Goal: Information Seeking & Learning: Learn about a topic

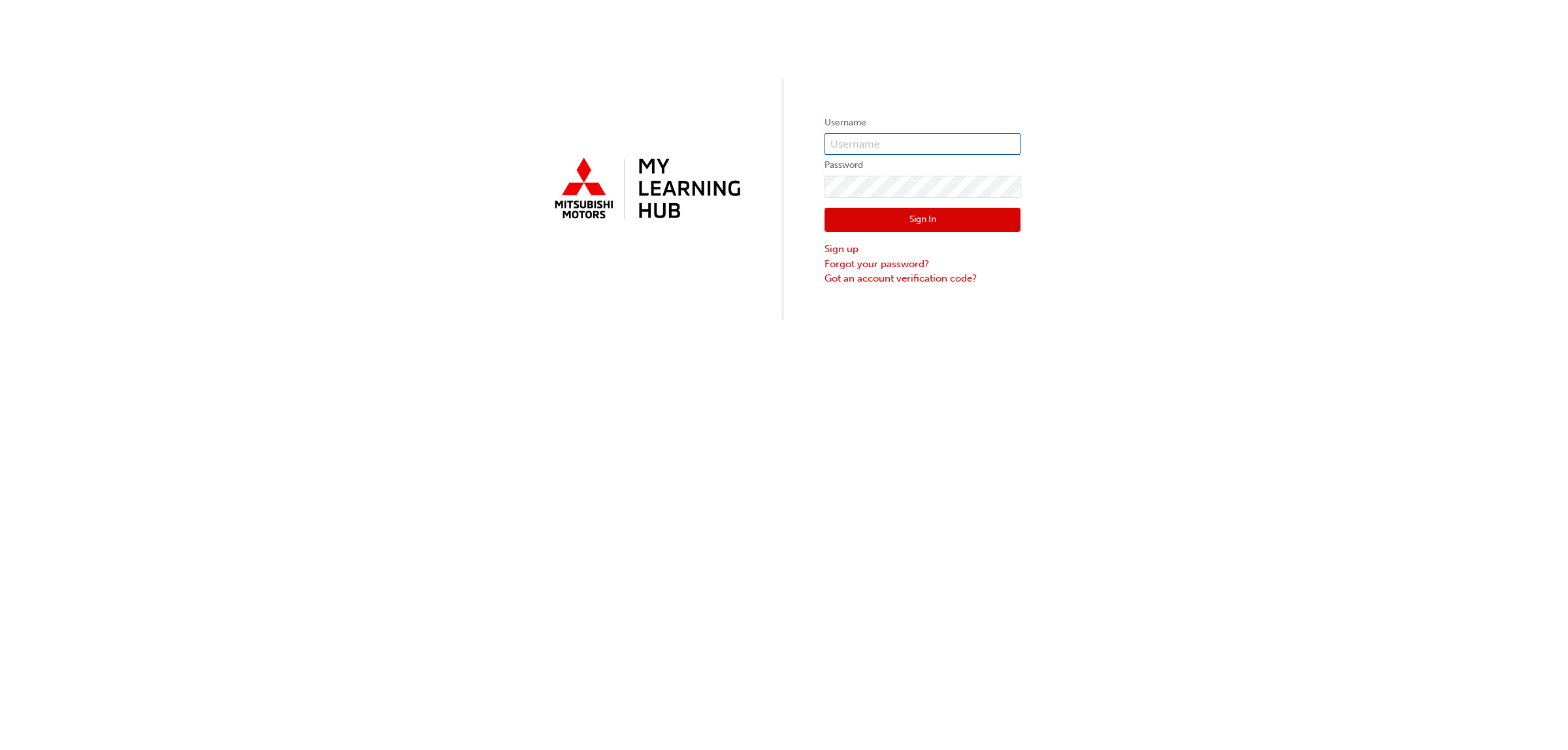
type input "0005265888"
click at [908, 224] on button "Sign In" at bounding box center [922, 220] width 196 height 25
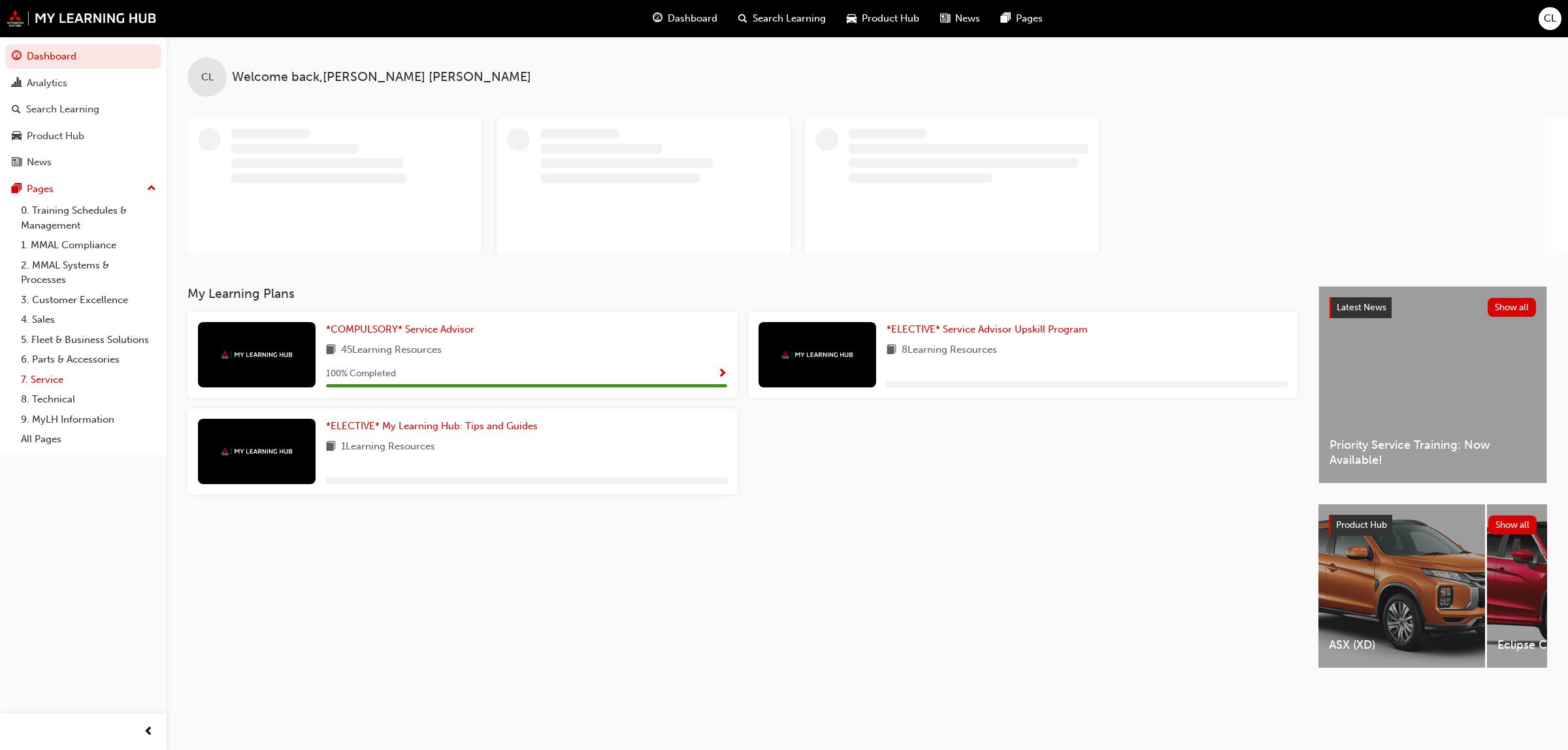
click at [50, 379] on link "7. Service" at bounding box center [88, 379] width 145 height 20
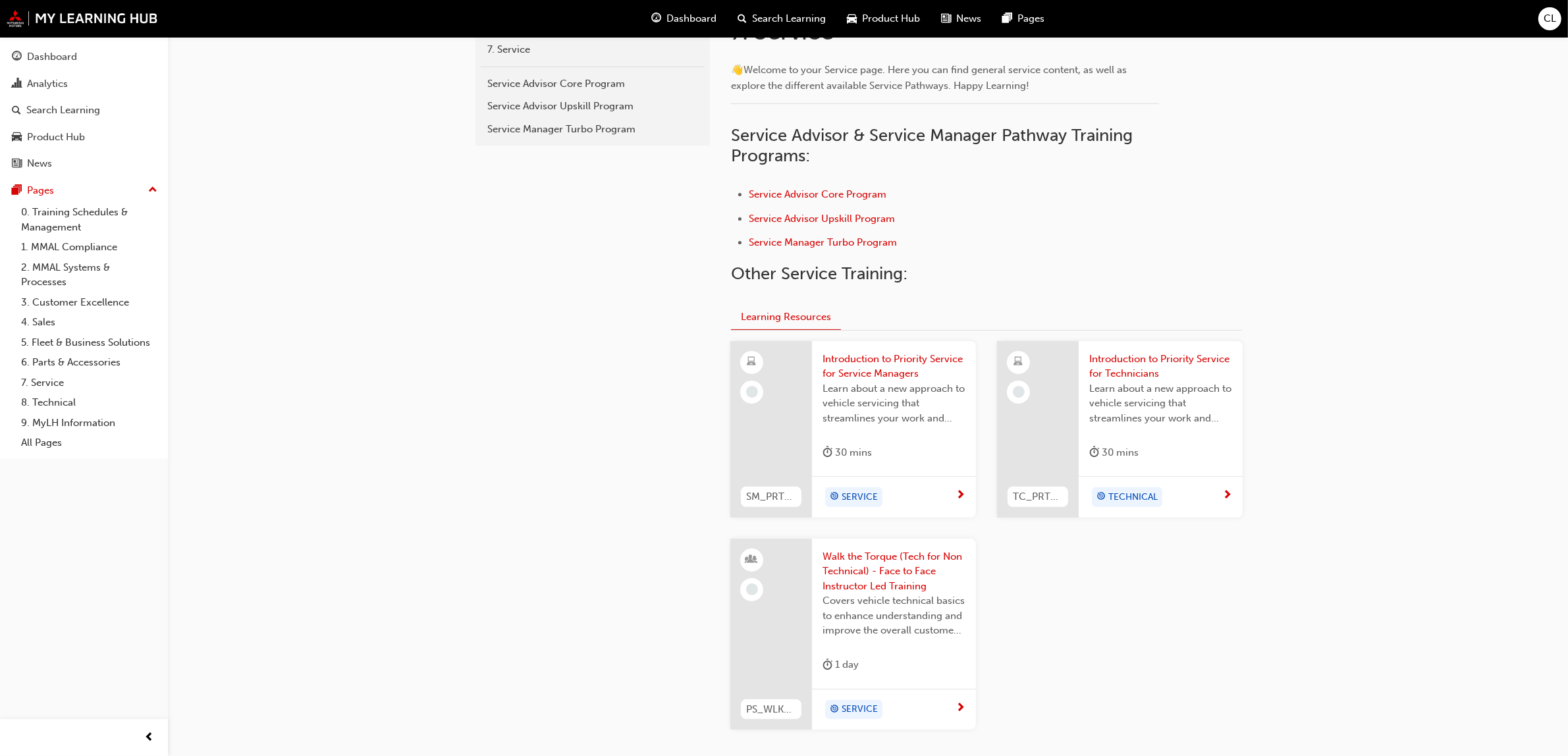
scroll to position [329, 0]
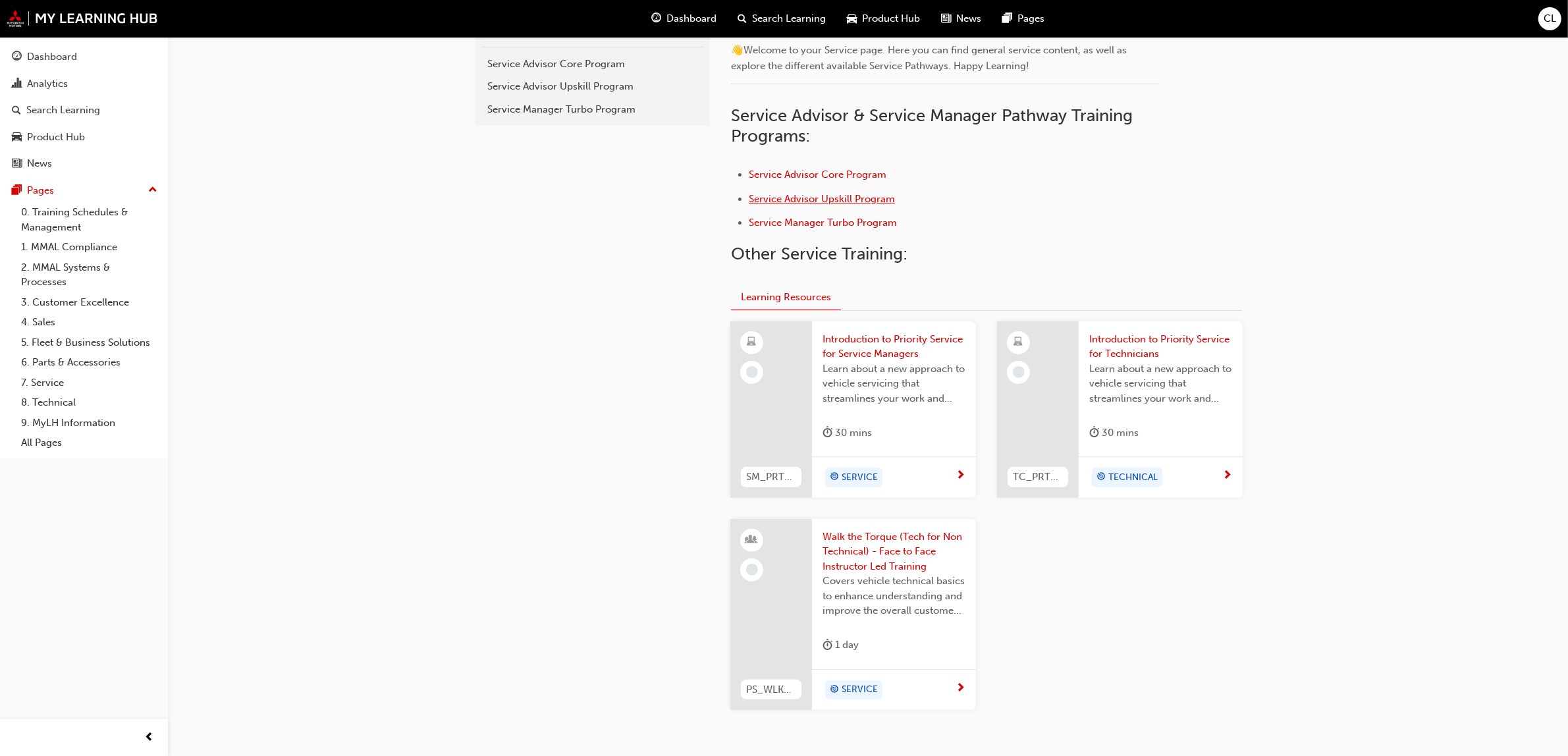
click at [830, 193] on span "Service Advisor Upskill Program" at bounding box center [822, 199] width 147 height 11
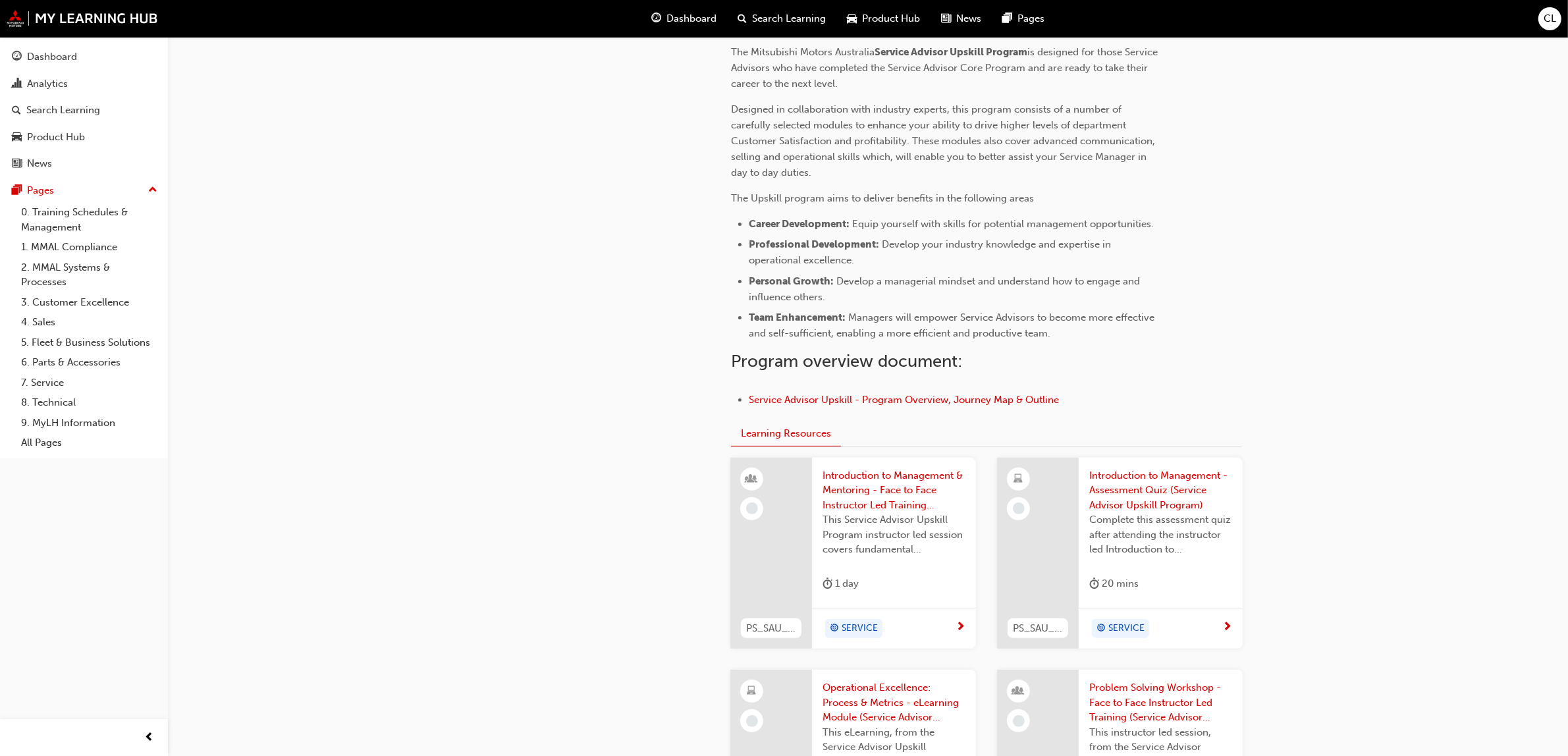
scroll to position [412, 0]
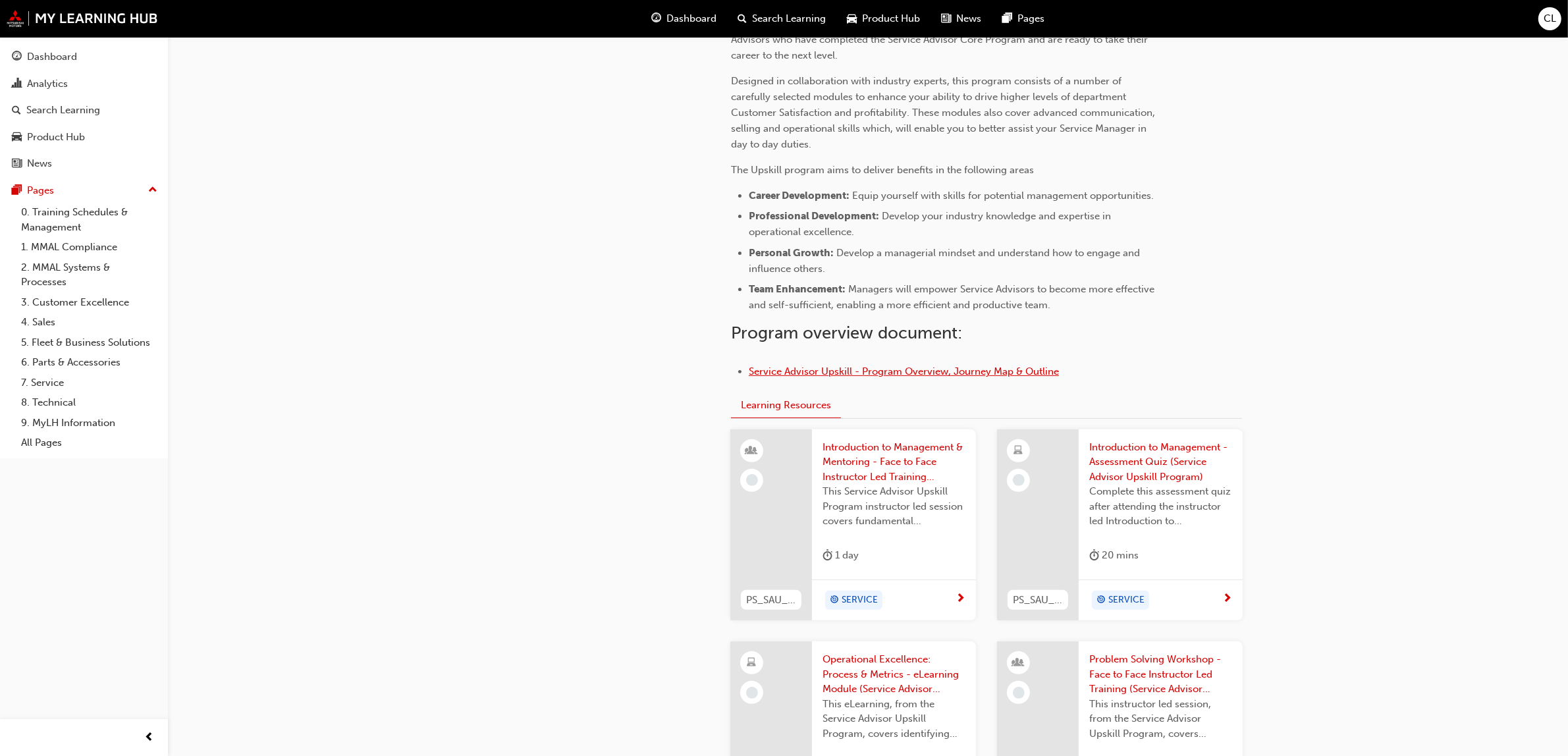
click at [1007, 371] on span "Service Advisor Upskill - Program Overview, Journey Map & Outline" at bounding box center [903, 371] width 310 height 11
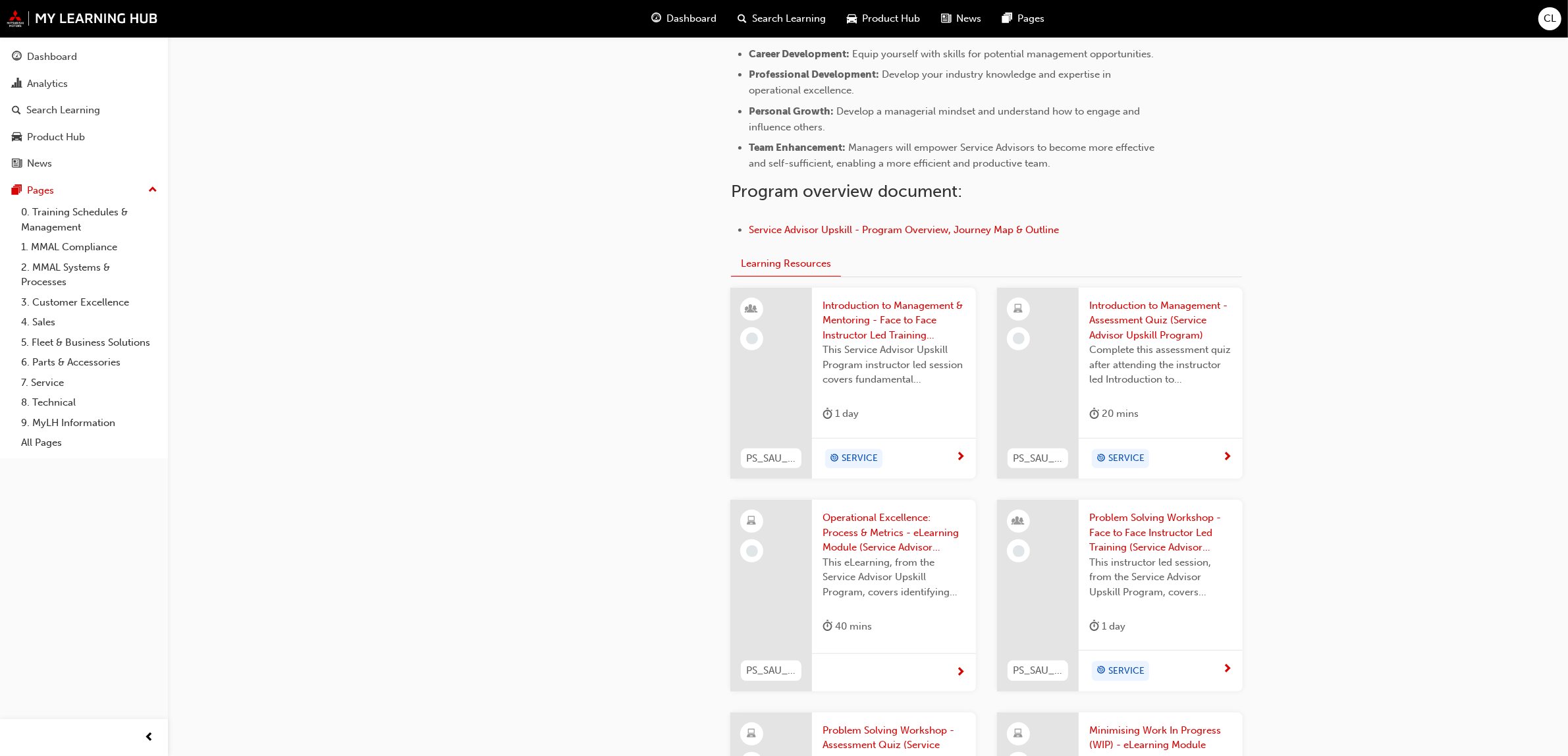
scroll to position [577, 0]
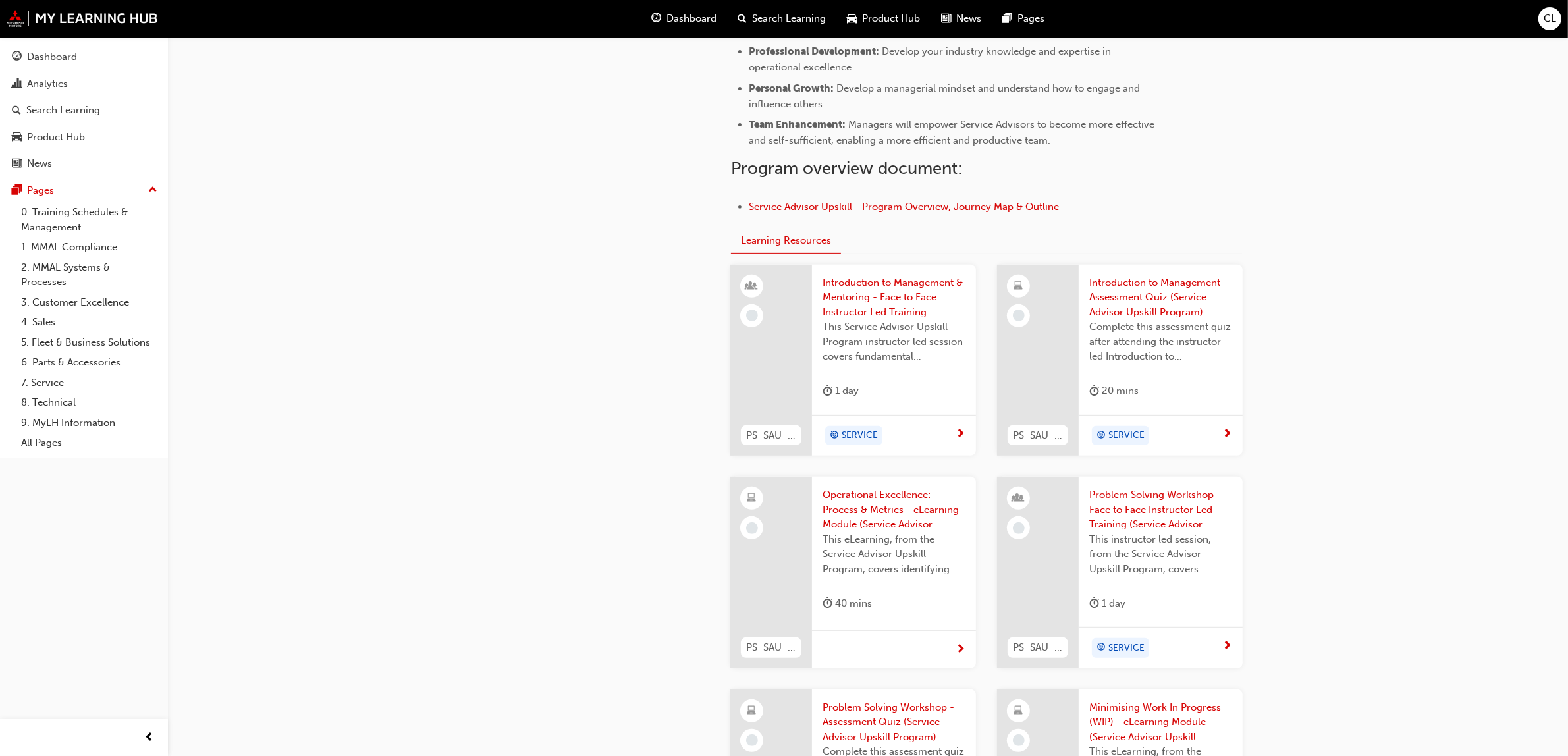
click at [867, 405] on div "Introduction to Management & Mentoring - Face to Face Instructor Led Training (…" at bounding box center [894, 340] width 164 height 150
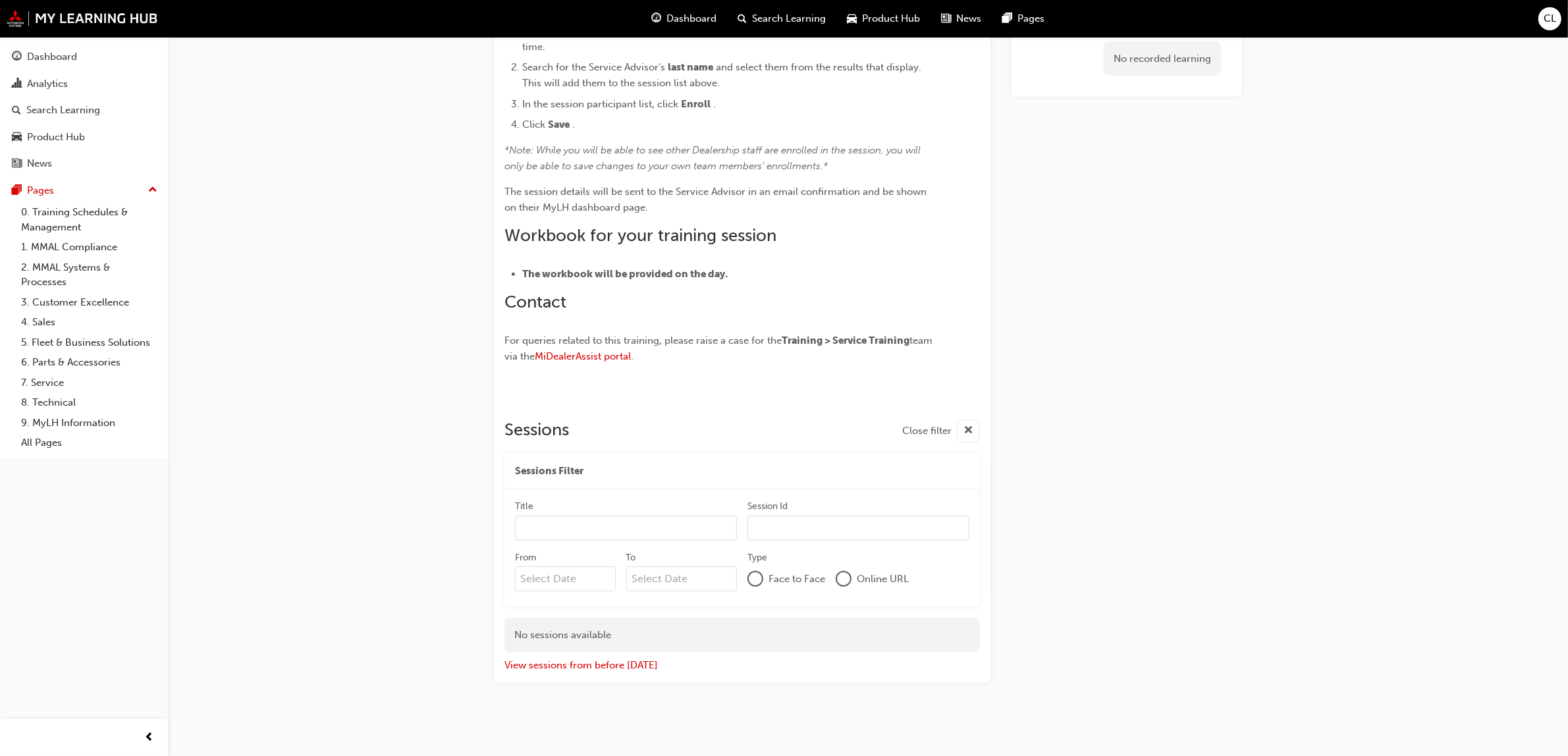
scroll to position [752, 0]
click at [969, 424] on span "cross-icon" at bounding box center [968, 429] width 10 height 17
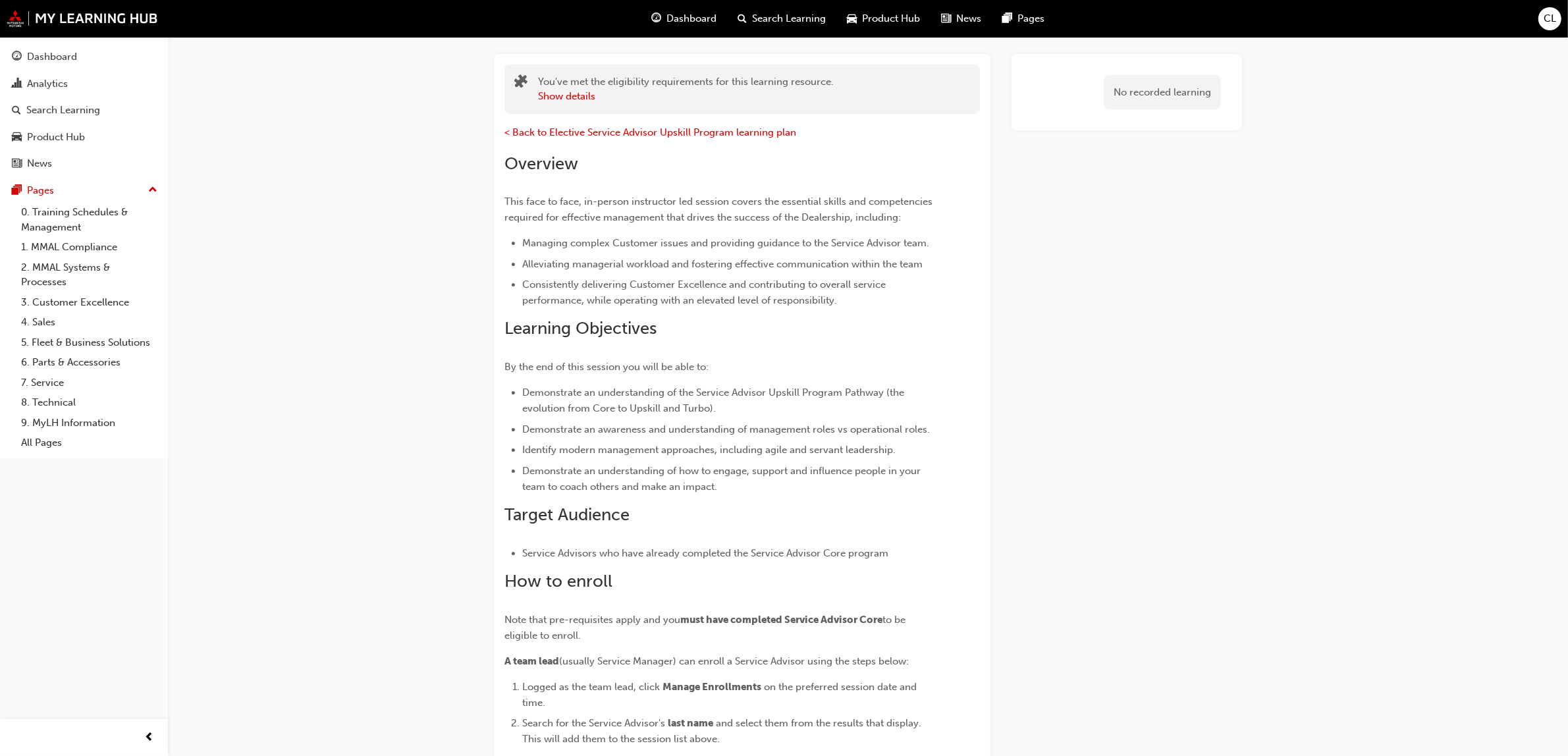
scroll to position [92, 0]
click at [582, 93] on button "Show details" at bounding box center [566, 97] width 57 height 15
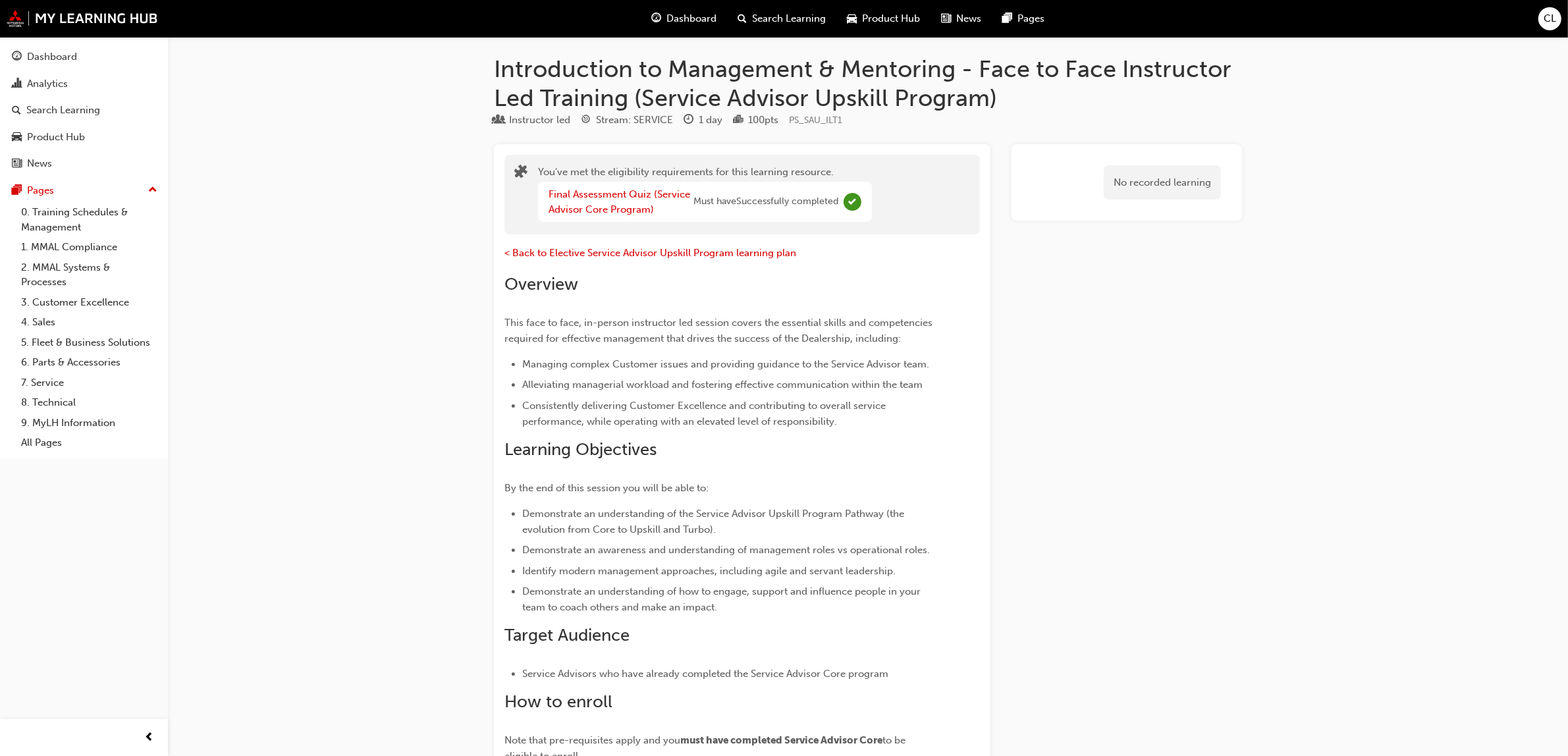
scroll to position [0, 0]
